Goal: Find specific page/section: Find specific page/section

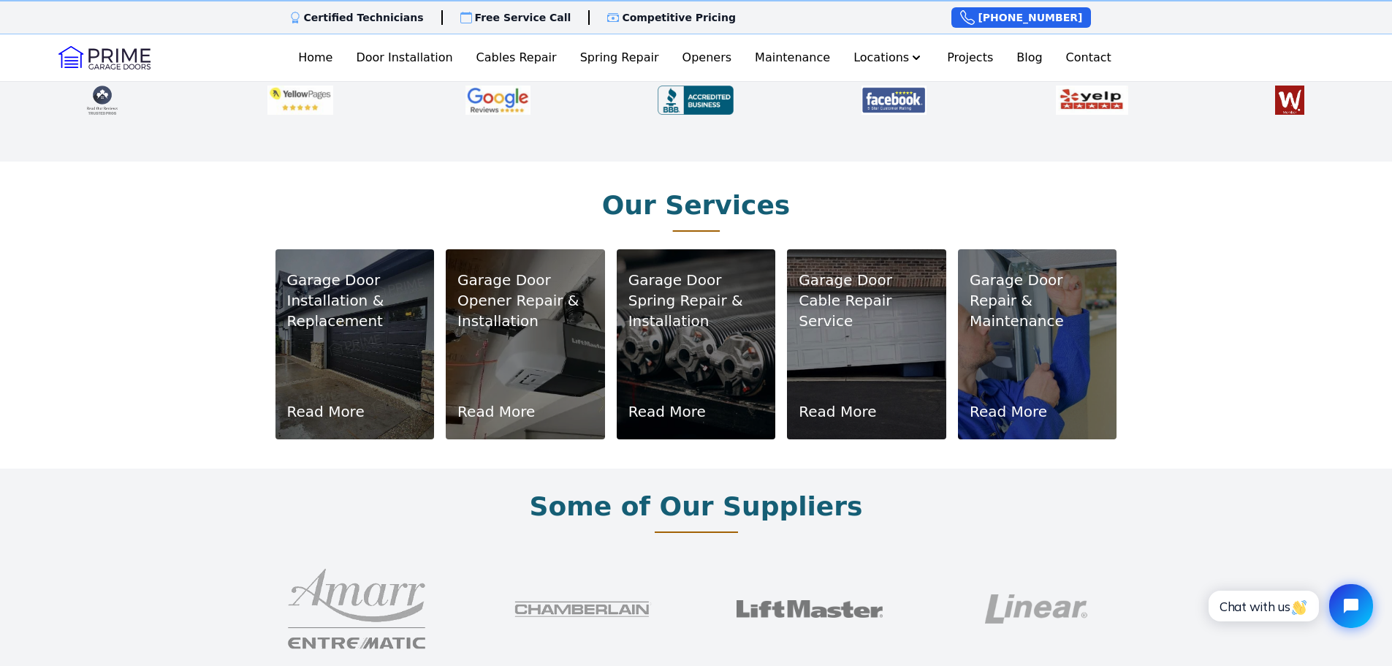
scroll to position [950, 0]
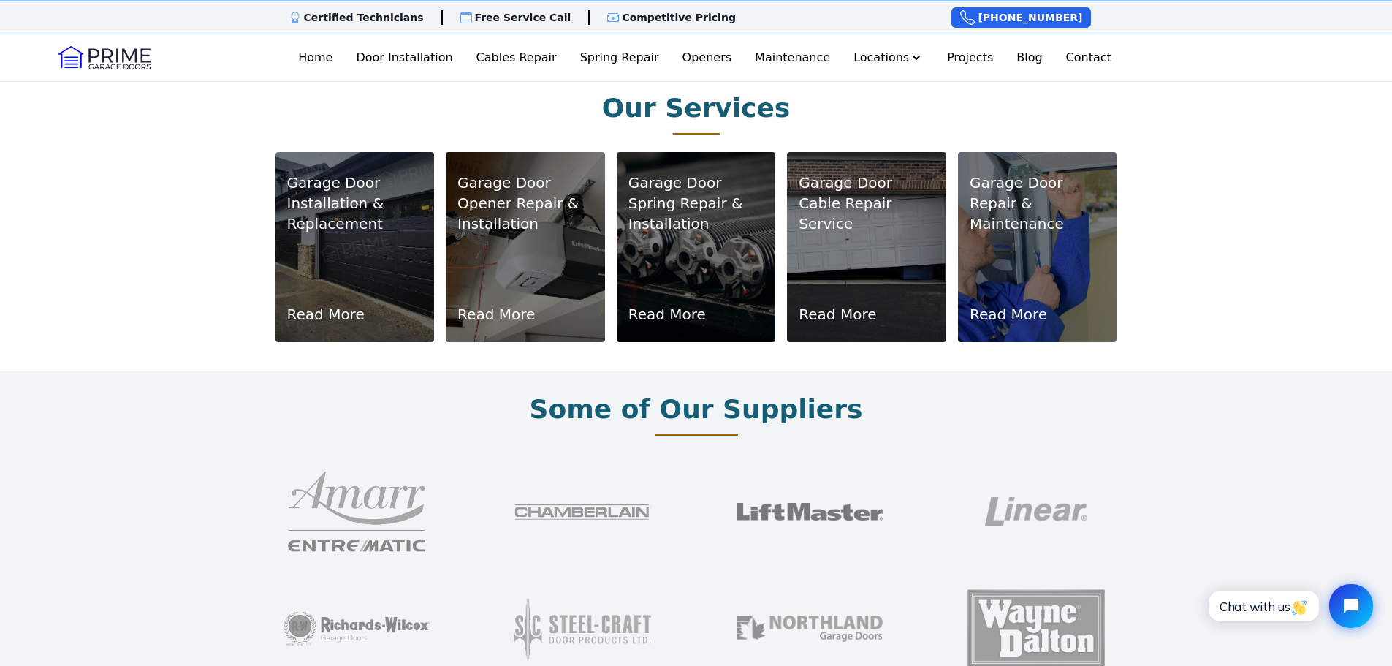
click at [329, 193] on p "Installation & Replacement" at bounding box center [355, 213] width 136 height 41
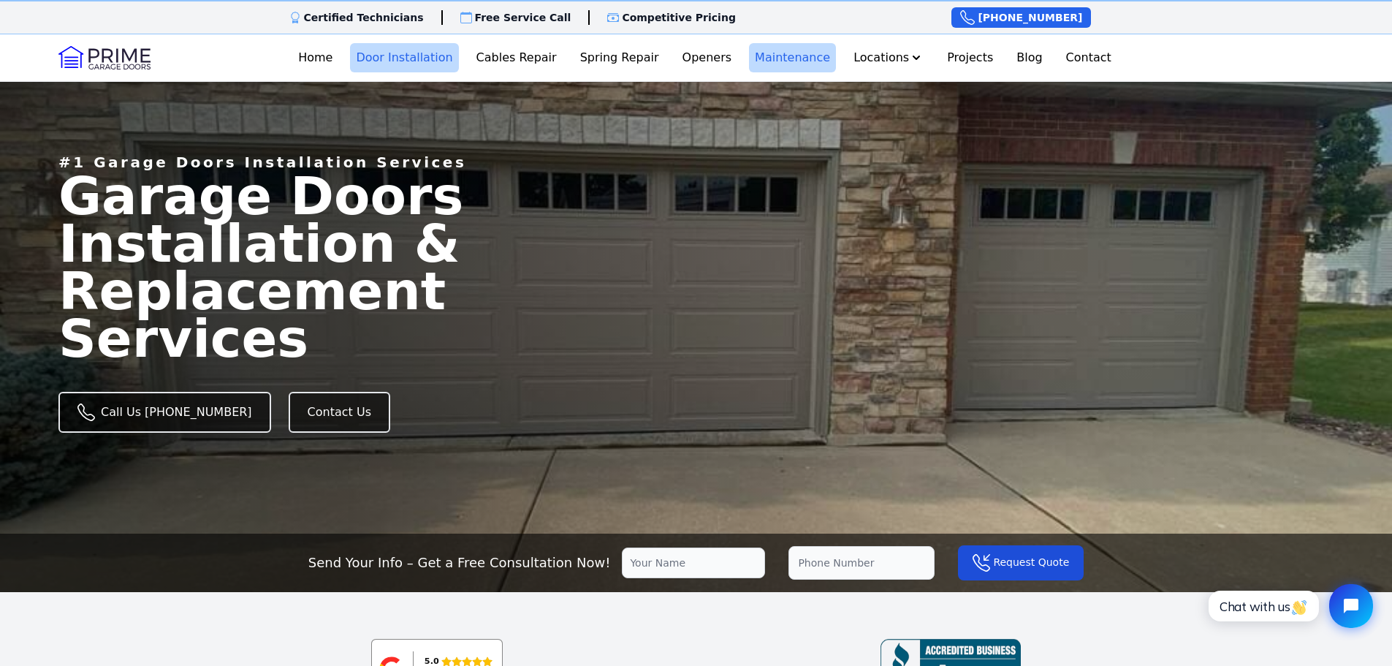
click at [781, 59] on link "Maintenance" at bounding box center [792, 57] width 87 height 29
